Goal: Transaction & Acquisition: Subscribe to service/newsletter

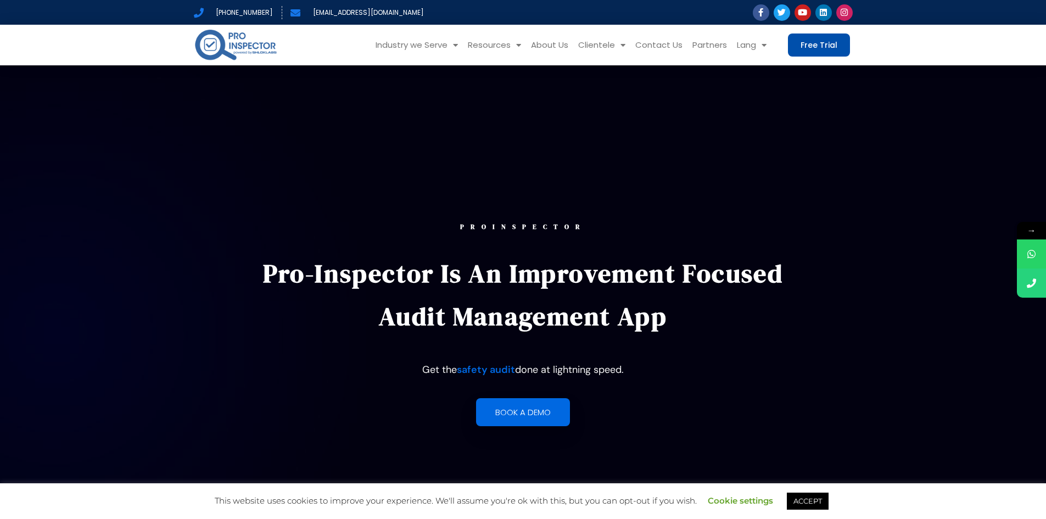
click at [821, 47] on span "Free Trial" at bounding box center [819, 45] width 37 height 8
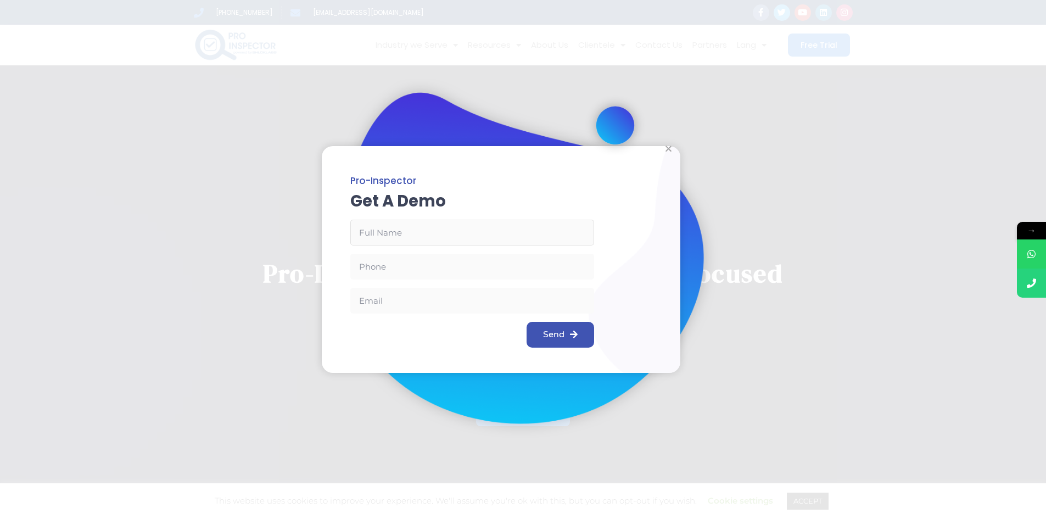
click at [501, 226] on input "Email Address" at bounding box center [472, 233] width 244 height 26
click at [455, 234] on input "Email Address" at bounding box center [472, 233] width 244 height 26
type input "旨"
type input "panwong"
type input "9"
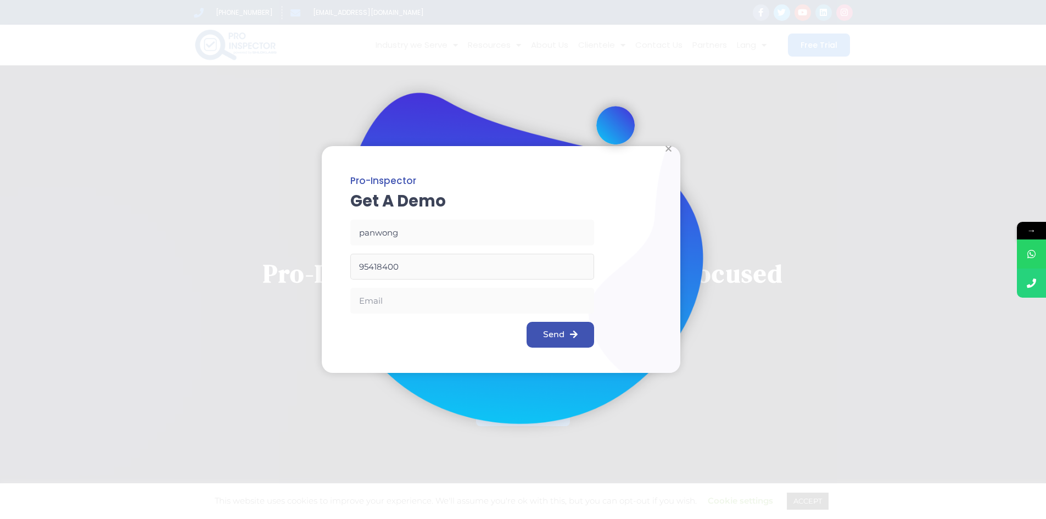
type input "95418400"
type input "panwong1016"
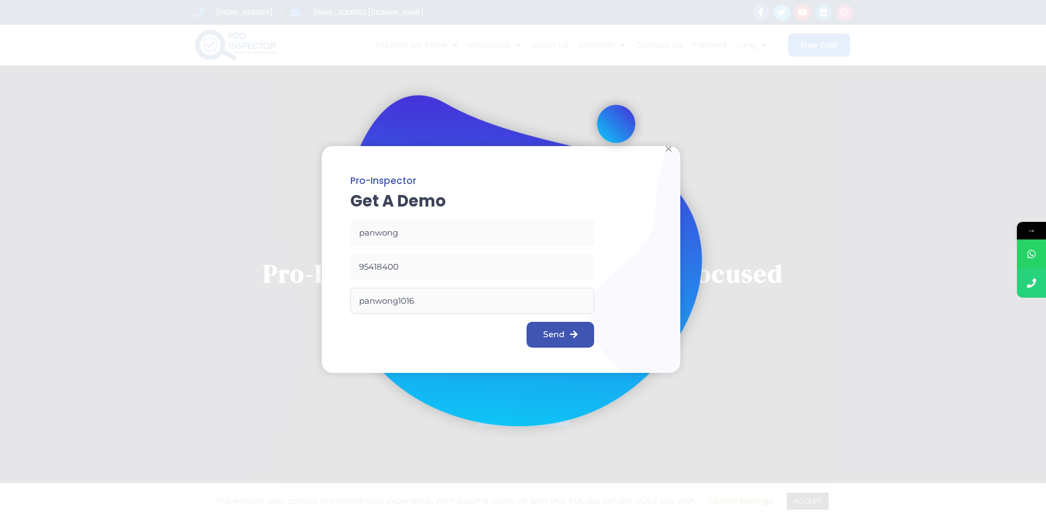
click at [420, 298] on input "panwong1016" at bounding box center [472, 301] width 244 height 26
paste input "@"
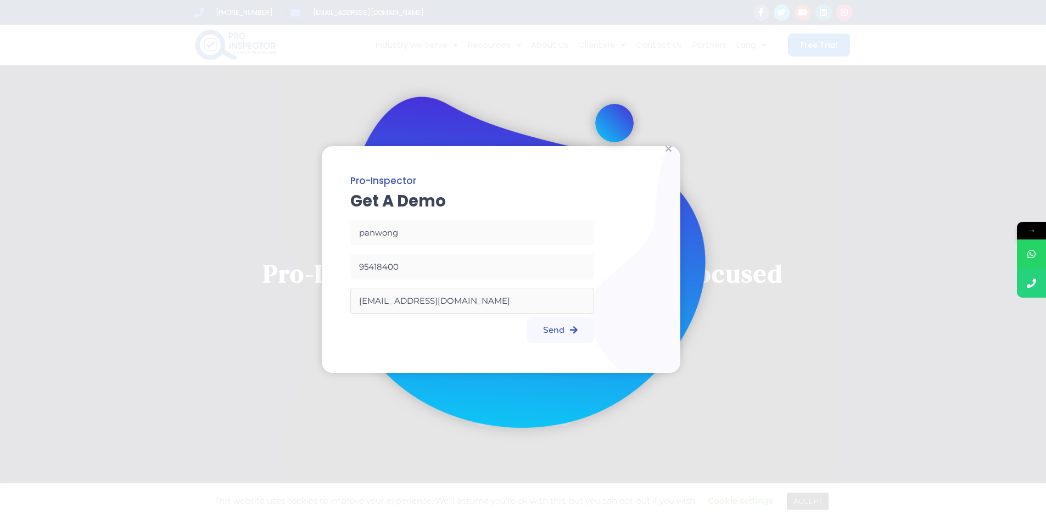
type input "[EMAIL_ADDRESS][DOMAIN_NAME]"
click at [577, 336] on button "Send" at bounding box center [561, 330] width 68 height 26
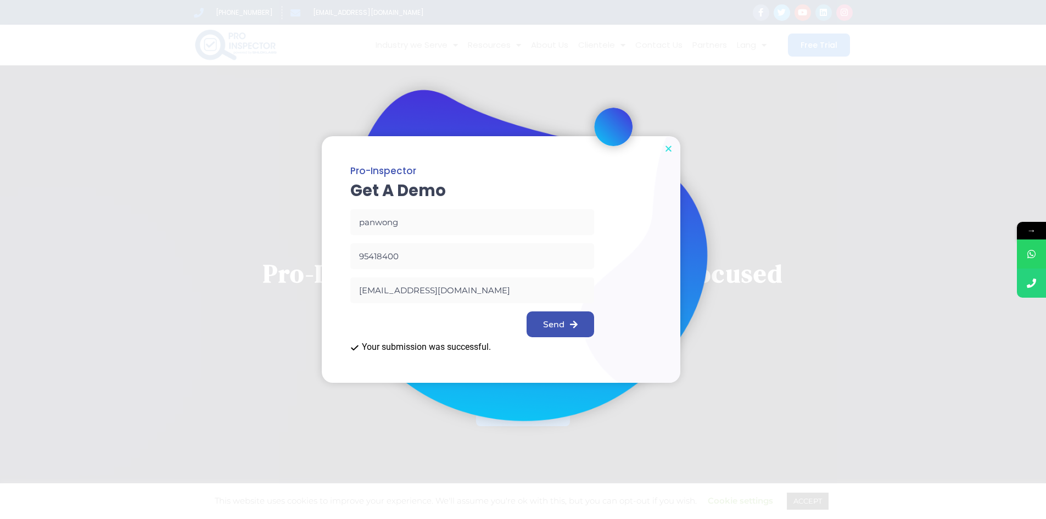
click at [669, 145] on icon "Close" at bounding box center [668, 148] width 8 height 8
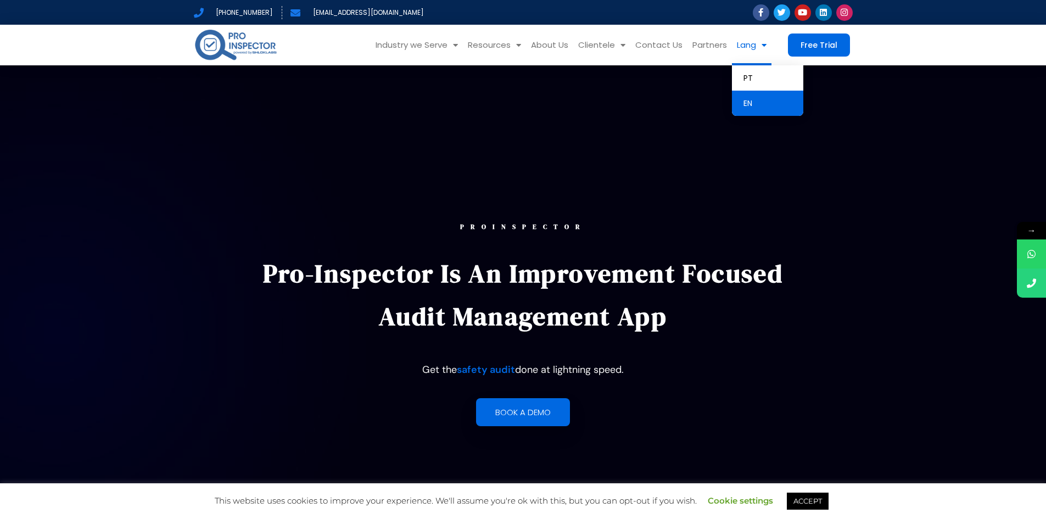
click at [935, 47] on header "Industry we Serve Automotive Aviation Construction and Real-estate Facility Man…" at bounding box center [523, 45] width 1046 height 41
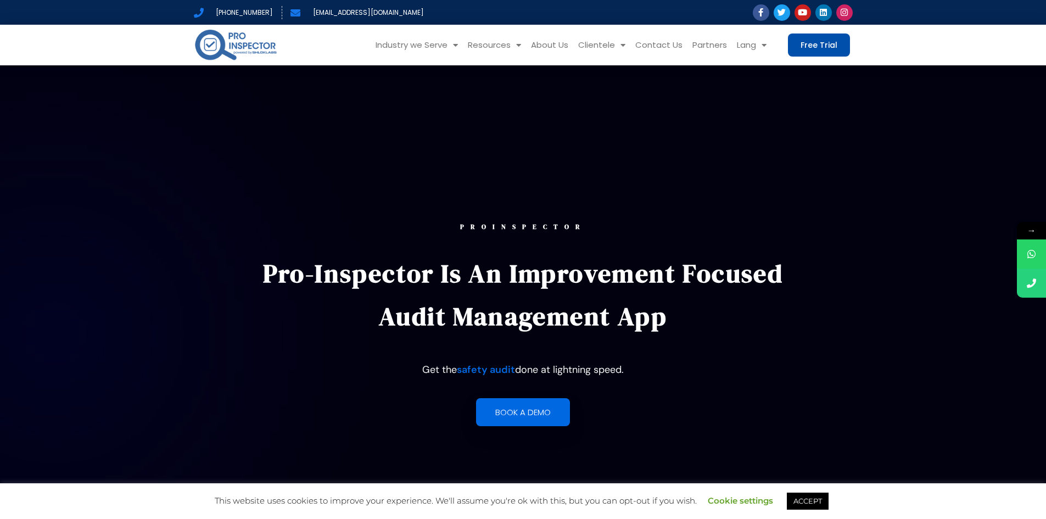
click at [833, 49] on span "Free Trial" at bounding box center [819, 45] width 37 height 8
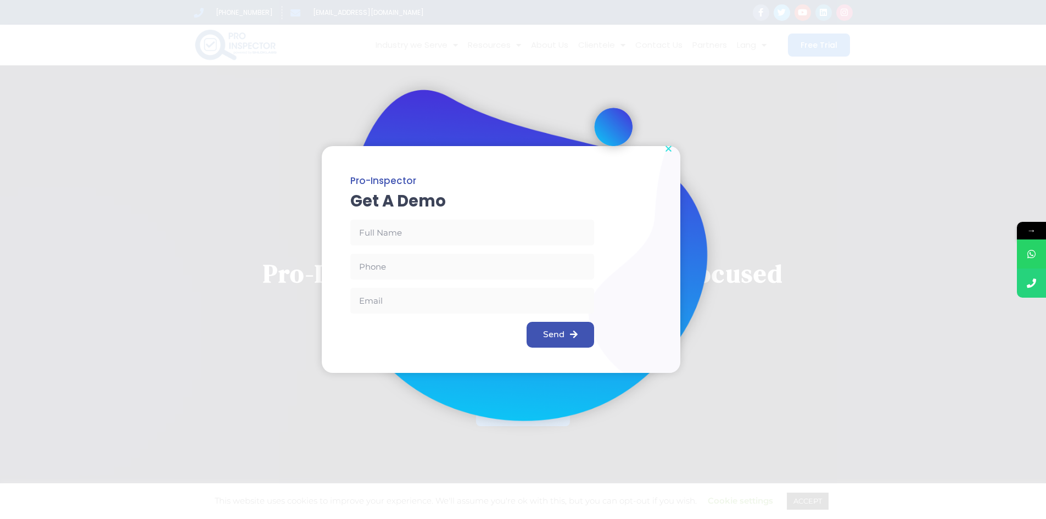
click at [670, 151] on icon "Close" at bounding box center [668, 148] width 8 height 8
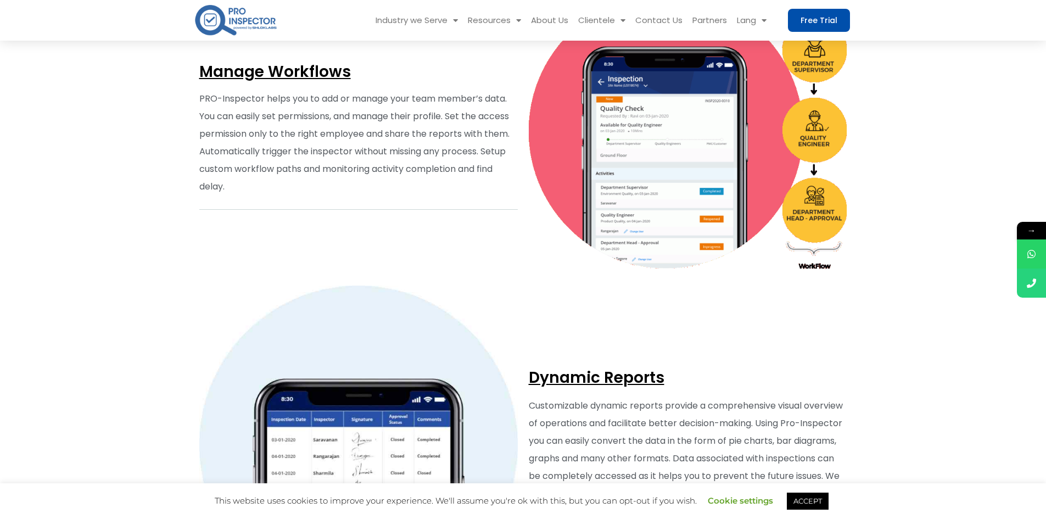
scroll to position [3405, 0]
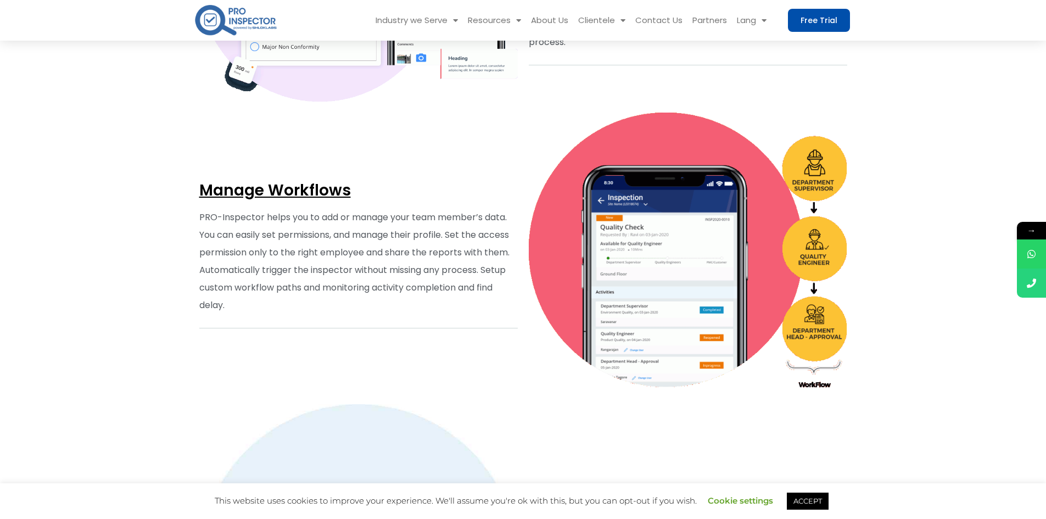
click at [832, 26] on link "Free Trial" at bounding box center [819, 20] width 62 height 23
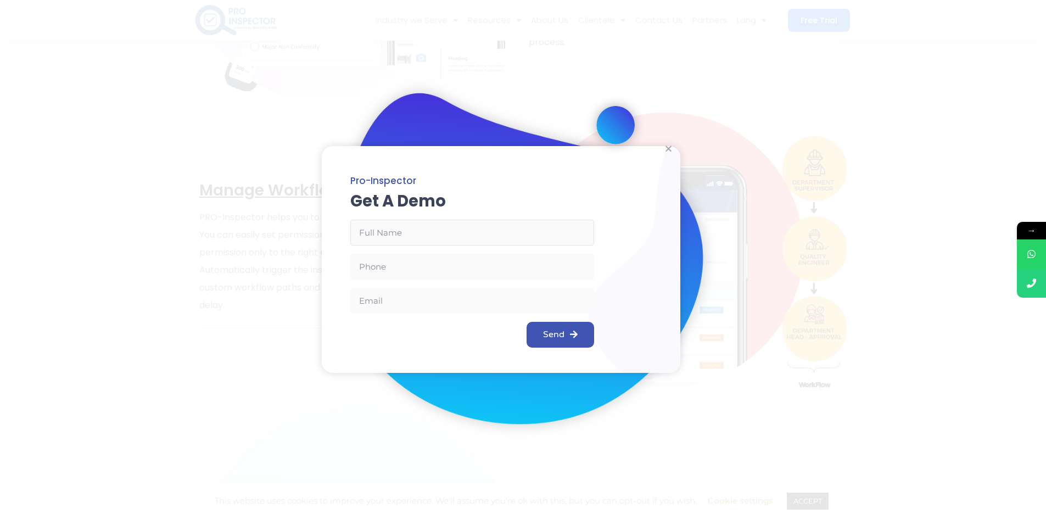
click at [465, 239] on input "Email Address" at bounding box center [472, 233] width 244 height 26
click at [454, 262] on input "Phone" at bounding box center [472, 267] width 244 height 26
click at [415, 218] on div at bounding box center [501, 259] width 359 height 226
click at [412, 231] on input "Email Address" at bounding box center [472, 233] width 244 height 26
type input "panwong"
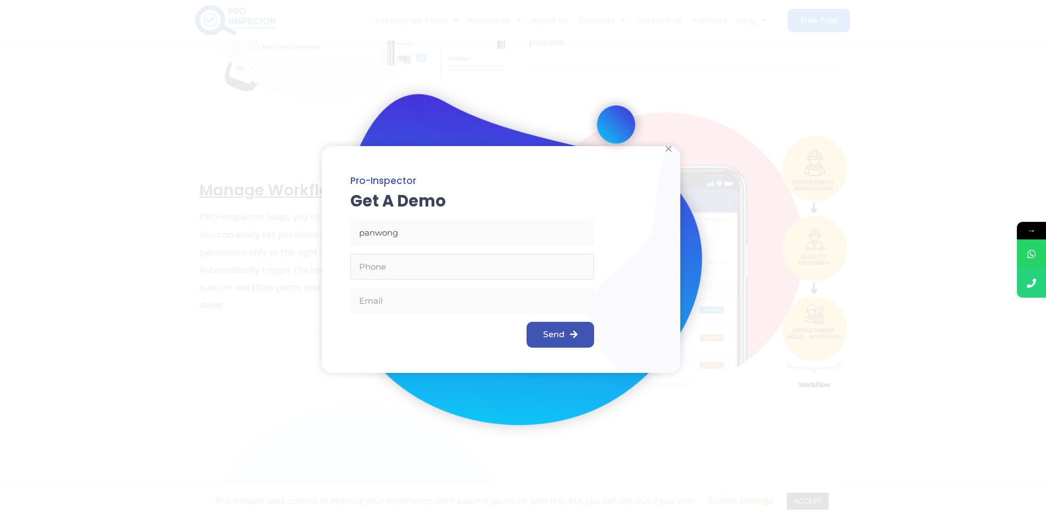
click at [420, 264] on input "Phone" at bounding box center [472, 267] width 244 height 26
type input "95418400"
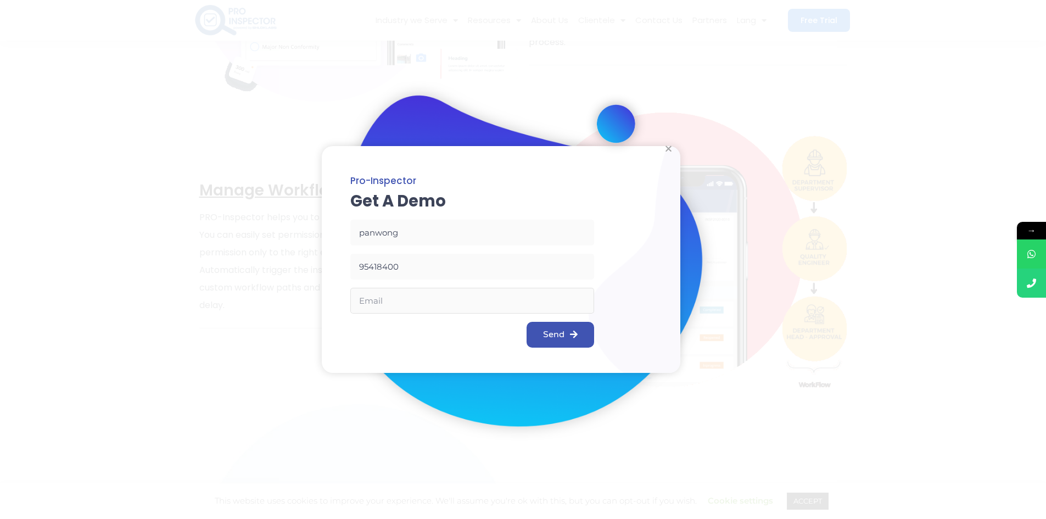
click at [428, 301] on input "Email" at bounding box center [472, 301] width 244 height 26
type input "[EMAIL_ADDRESS][DOMAIN_NAME]"
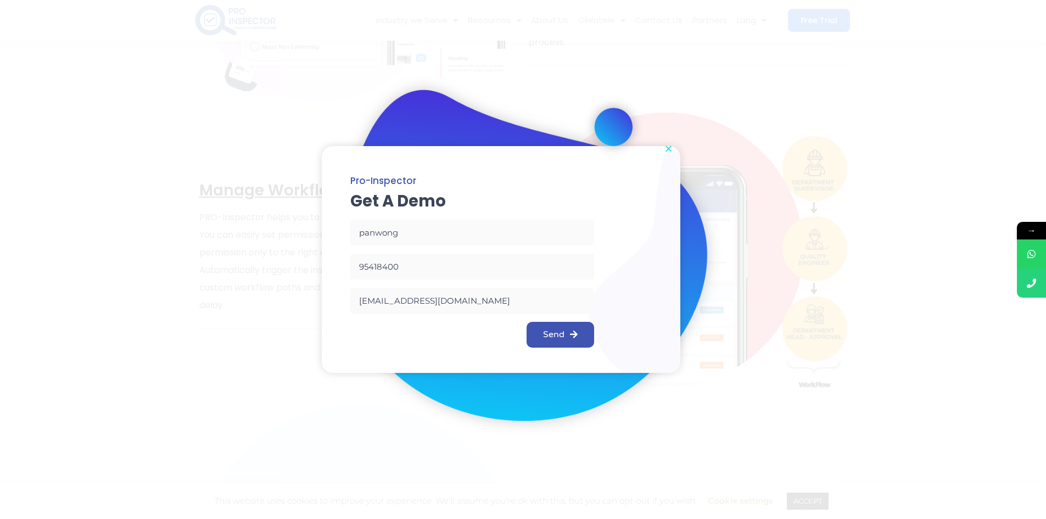
click at [666, 150] on icon "Close" at bounding box center [668, 148] width 8 height 8
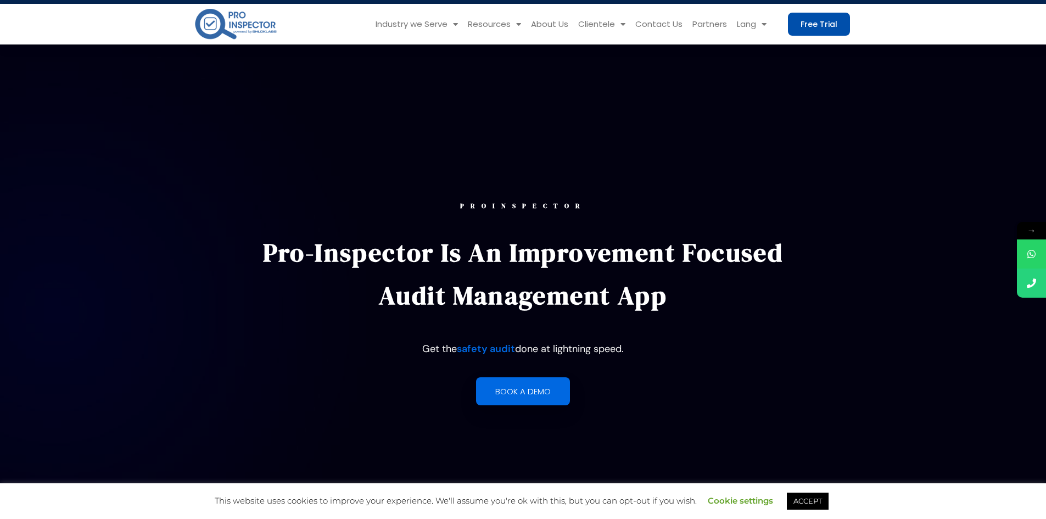
scroll to position [0, 0]
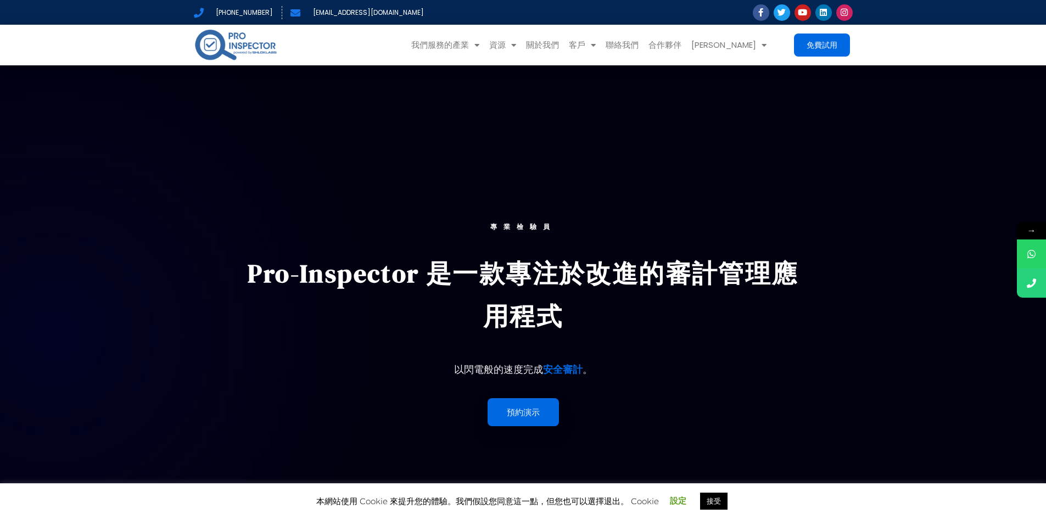
click at [611, 103] on div "專業檢驗員 Pro-Inspector 是一款專注於改進的審計管理應用程式 以閃電般的速度完成 安全審計 。 預約演示" at bounding box center [523, 324] width 552 height 519
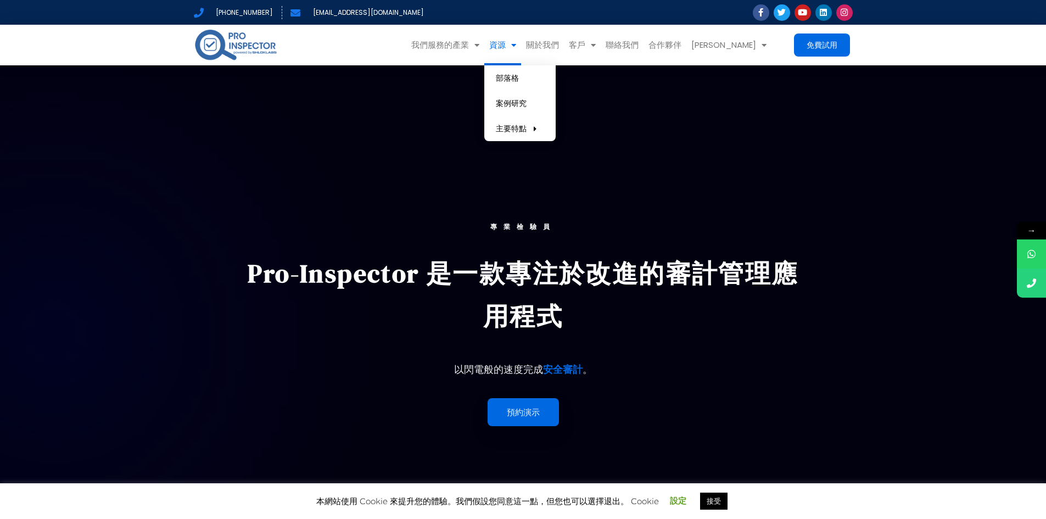
click at [516, 45] on span "選單" at bounding box center [511, 45] width 10 height 19
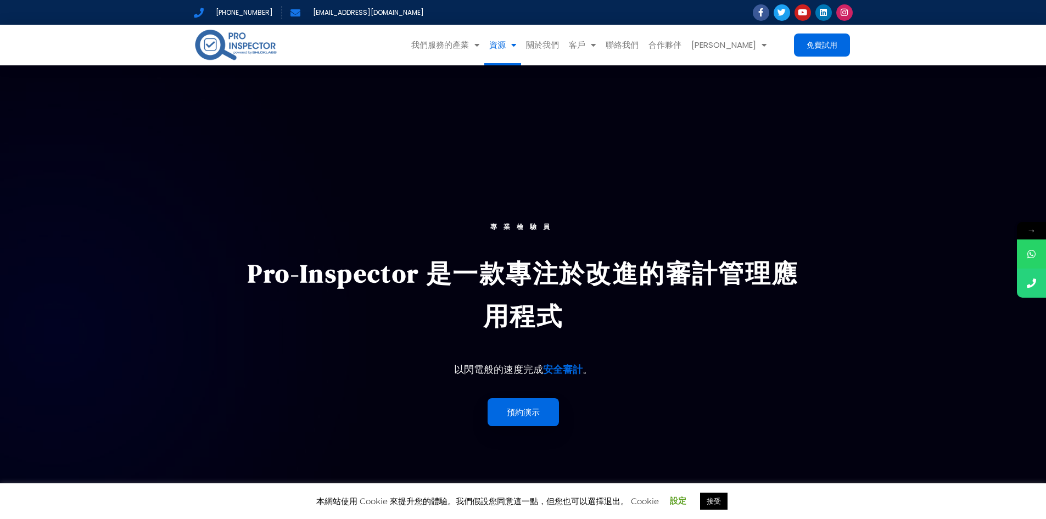
click at [516, 51] on span "選單" at bounding box center [511, 45] width 10 height 19
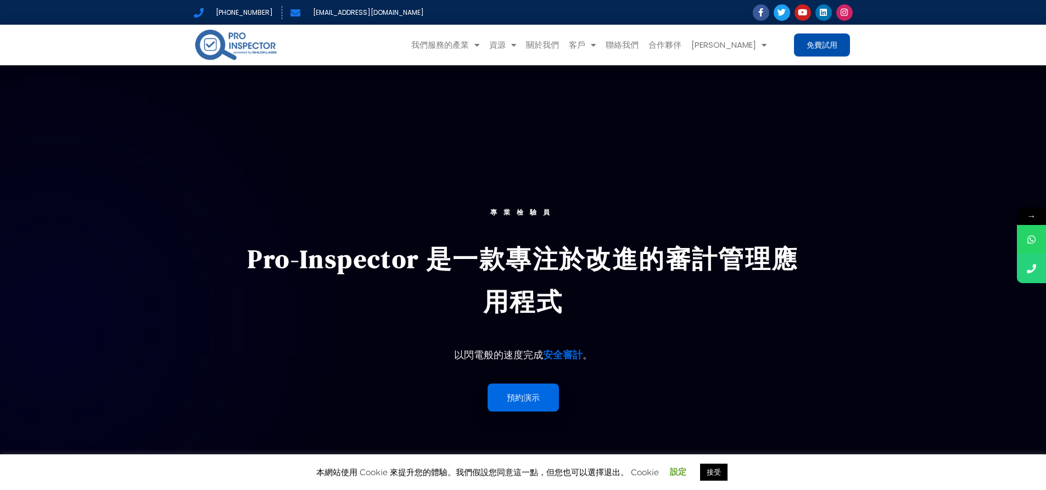
click at [834, 41] on font "免費試用" at bounding box center [822, 45] width 31 height 11
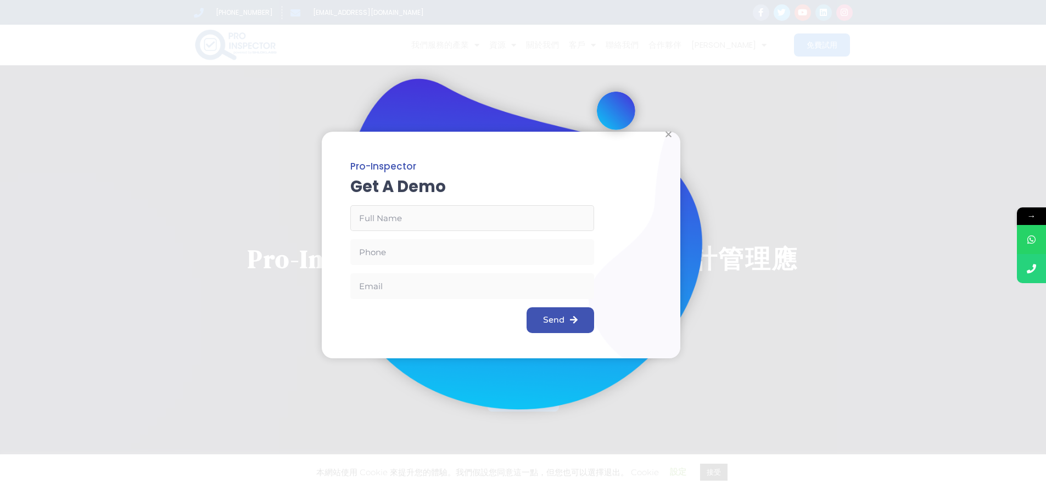
click at [423, 210] on input "電子郵件" at bounding box center [472, 218] width 244 height 26
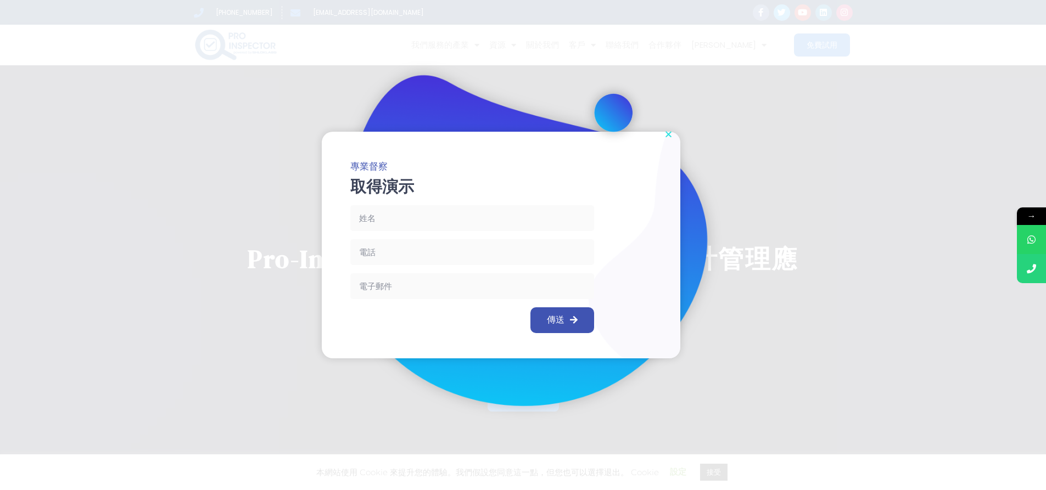
click at [671, 133] on icon "關閉" at bounding box center [668, 134] width 8 height 8
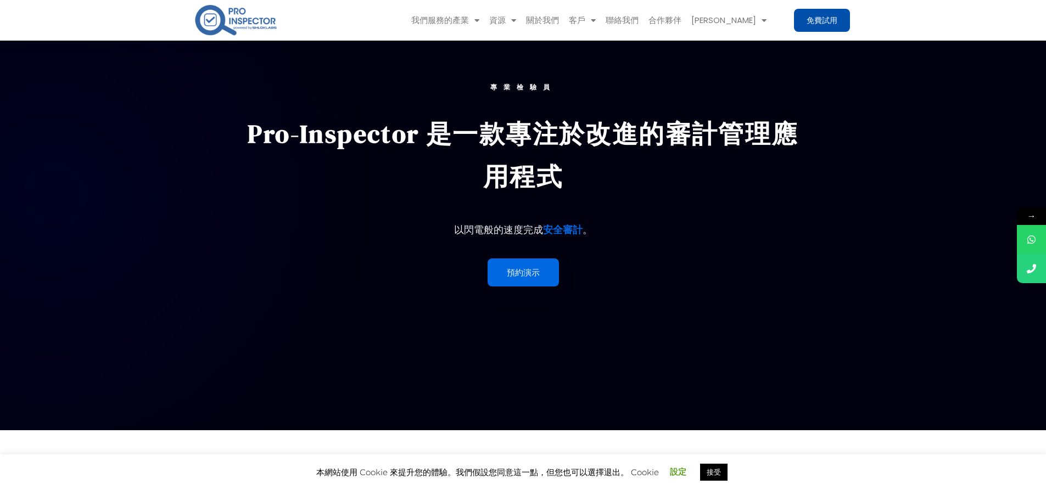
scroll to position [156, 0]
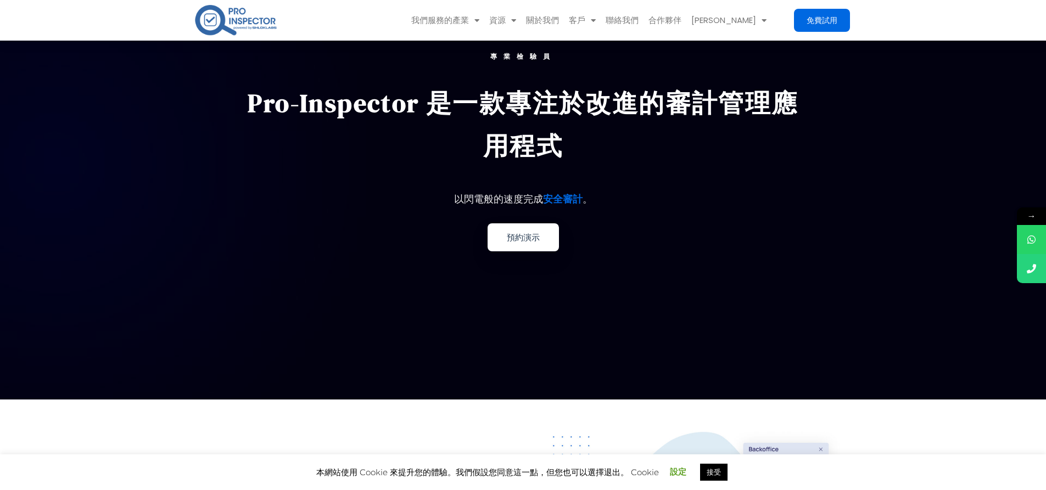
click at [519, 249] on link "預約演示" at bounding box center [523, 238] width 71 height 28
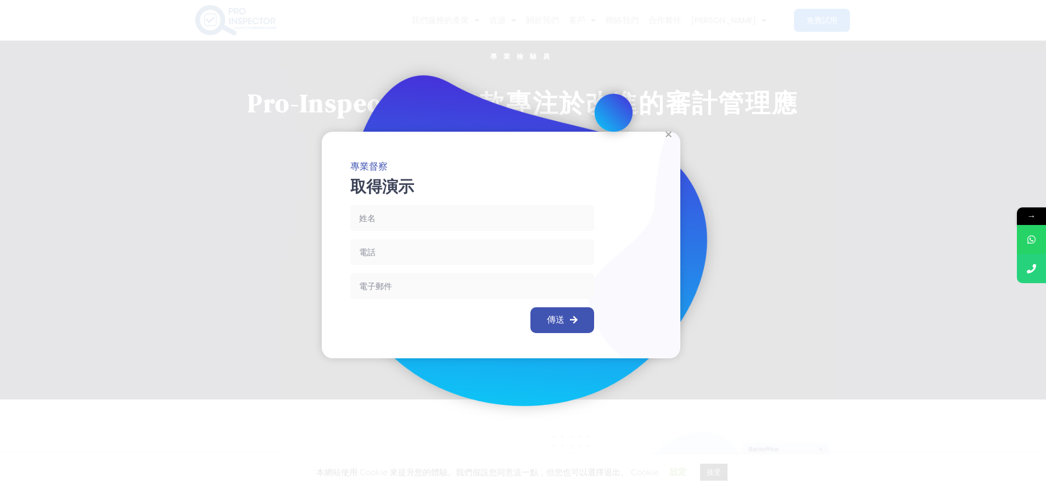
click at [663, 136] on div at bounding box center [501, 245] width 359 height 226
click at [666, 135] on icon "關閉" at bounding box center [668, 134] width 8 height 8
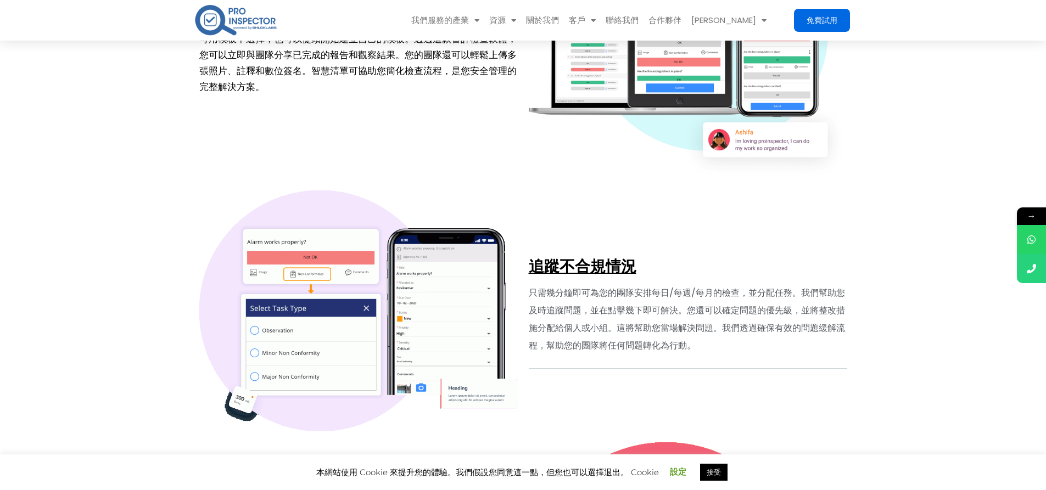
scroll to position [2957, 0]
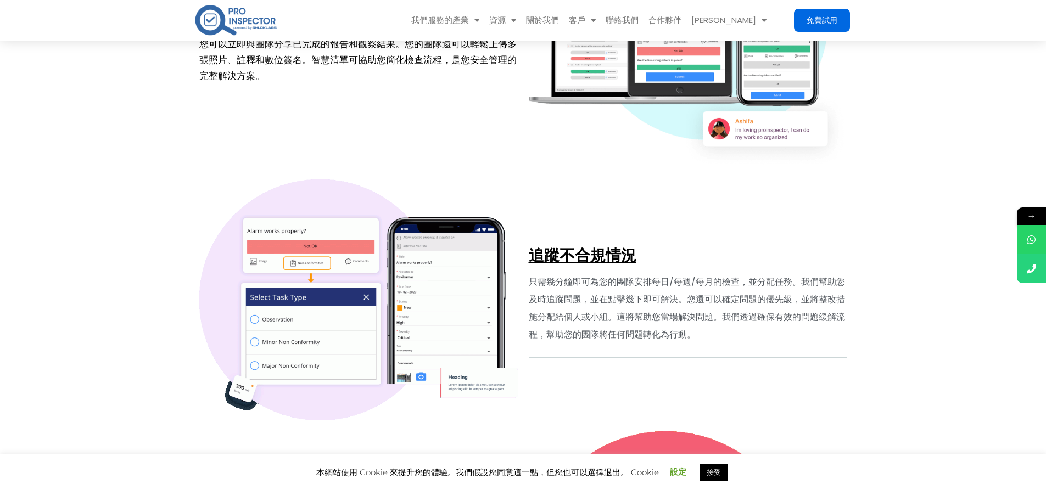
click at [639, 285] on font "只需幾分鐘即可為您的團隊安排每日/每週/每月的檢查，並分配任務。我們幫助您及時追蹤問題，並在點擊幾下即可解決。您還可以確定問題的優先級，並將整改措施分配給個人…" at bounding box center [687, 308] width 316 height 65
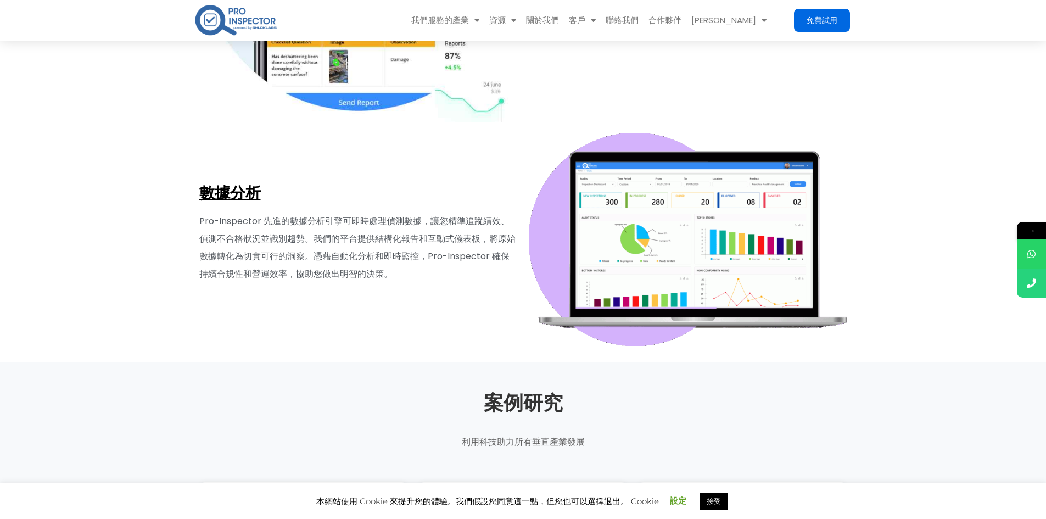
scroll to position [3477, 0]
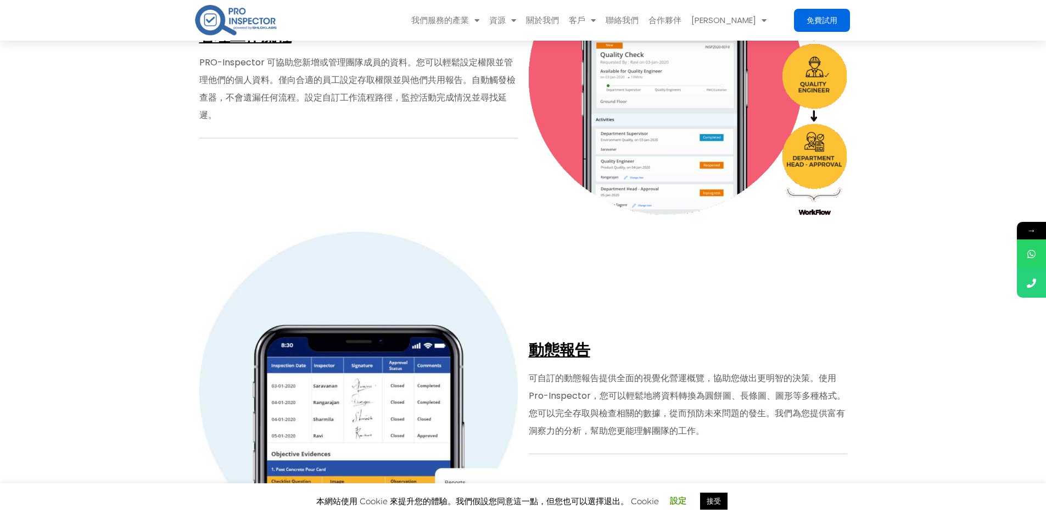
click at [148, 127] on section "管理工作流程 PRO-Inspector 可協助您新增或管理團隊成員的資料。您可以輕鬆設定權限並管理他們的個人資料。僅向合適的員工設定存取權限並與他們共用報告…" at bounding box center [523, 81] width 1046 height 292
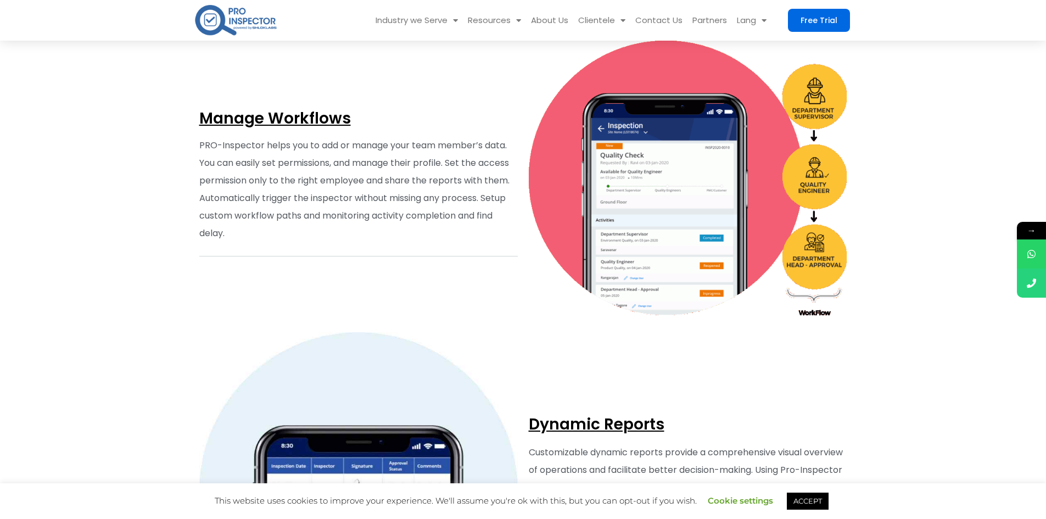
scroll to position [3549, 0]
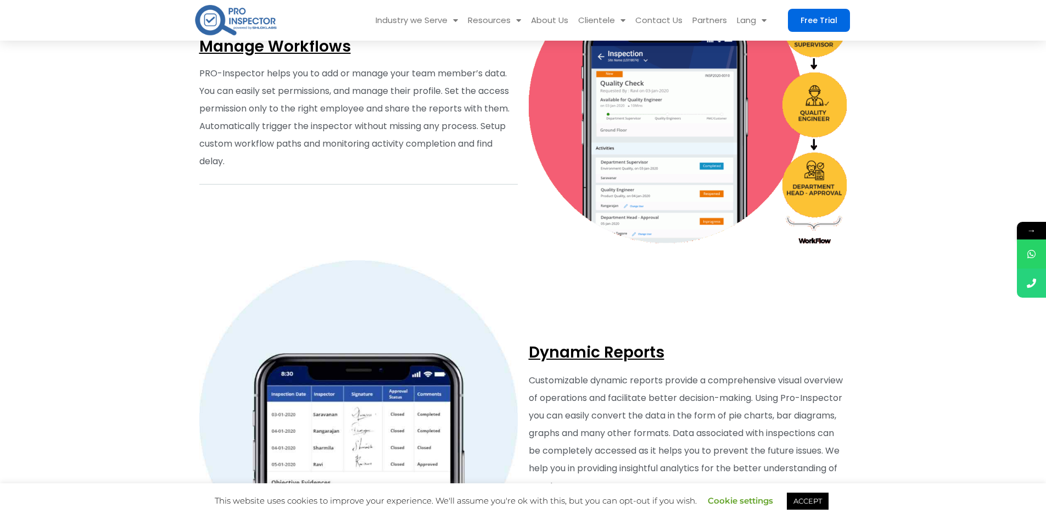
drag, startPoint x: 32, startPoint y: 196, endPoint x: 58, endPoint y: 149, distance: 54.1
click at [32, 196] on section "Manage Workflows PRO-Inspector helps you to add or manage your team member’s da…" at bounding box center [523, 109] width 1046 height 292
